Goal: Find specific page/section: Find specific page/section

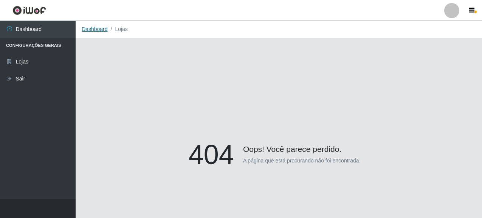
click at [97, 30] on link "Dashboard" at bounding box center [95, 29] width 26 height 6
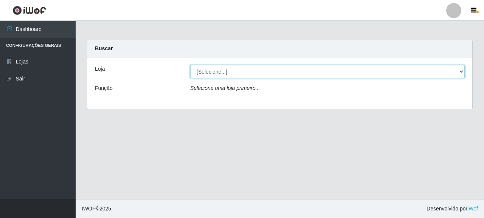
click at [210, 74] on select "[Selecione...] Supermercado Queiroz - [GEOGRAPHIC_DATA]" at bounding box center [327, 71] width 275 height 13
select select "496"
click at [190, 65] on select "[Selecione...] Supermercado Queiroz - [GEOGRAPHIC_DATA]" at bounding box center [327, 71] width 275 height 13
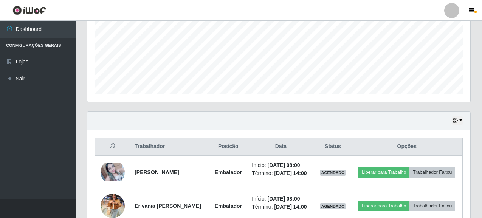
scroll to position [189, 0]
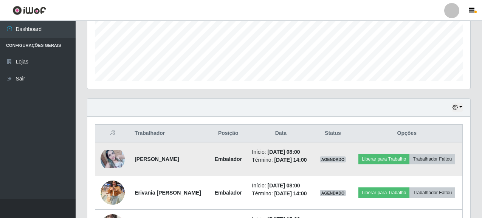
drag, startPoint x: 136, startPoint y: 158, endPoint x: 191, endPoint y: 167, distance: 56.4
click at [191, 167] on td "[PERSON_NAME]" at bounding box center [169, 159] width 79 height 34
copy strong "[PERSON_NAME]"
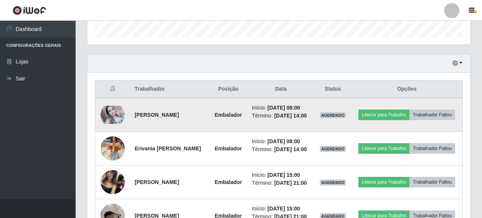
scroll to position [265, 0]
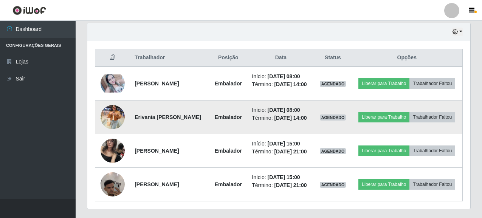
drag, startPoint x: 133, startPoint y: 127, endPoint x: 211, endPoint y: 128, distance: 77.9
click at [209, 128] on td "Erivania [PERSON_NAME]" at bounding box center [169, 118] width 79 height 34
copy strong "Erivania [PERSON_NAME]"
